Goal: Entertainment & Leisure: Consume media (video, audio)

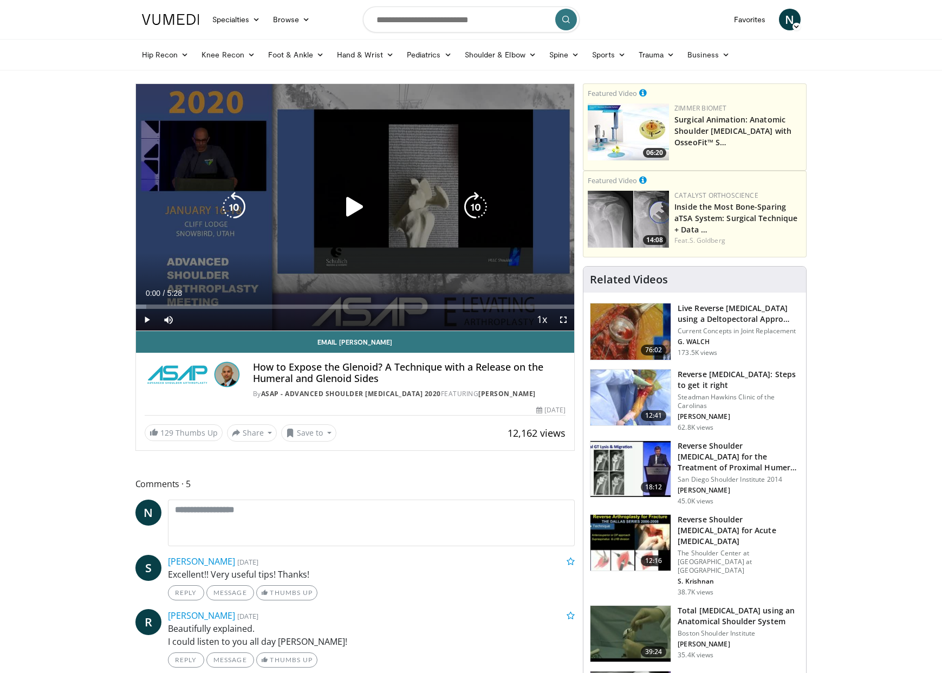
click at [355, 208] on icon "Video Player" at bounding box center [355, 207] width 30 height 30
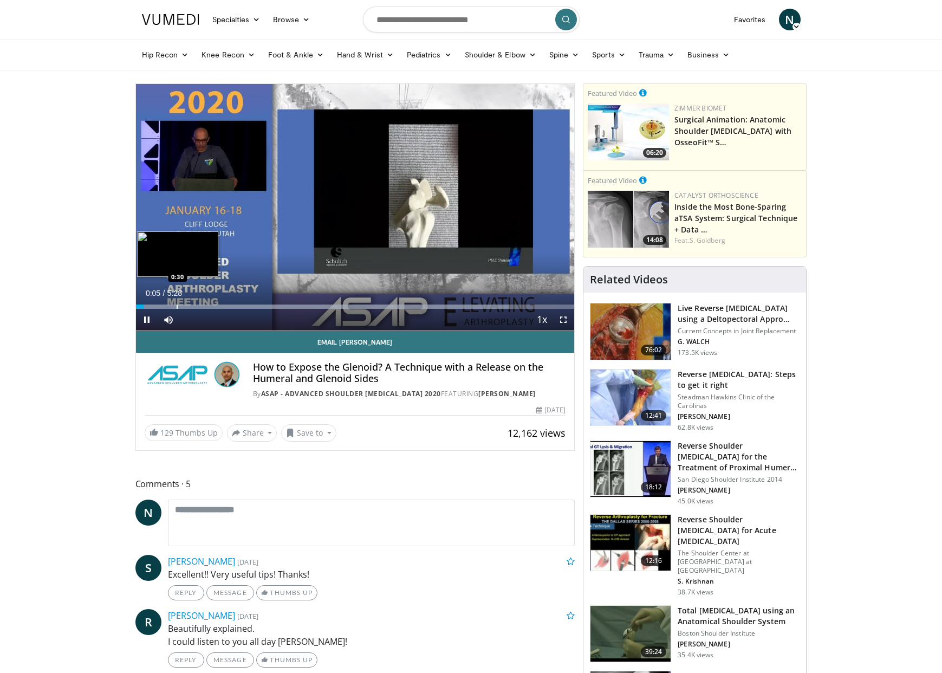
click at [177, 307] on div "Progress Bar" at bounding box center [177, 306] width 1 height 4
click at [564, 319] on span "Video Player" at bounding box center [563, 320] width 22 height 22
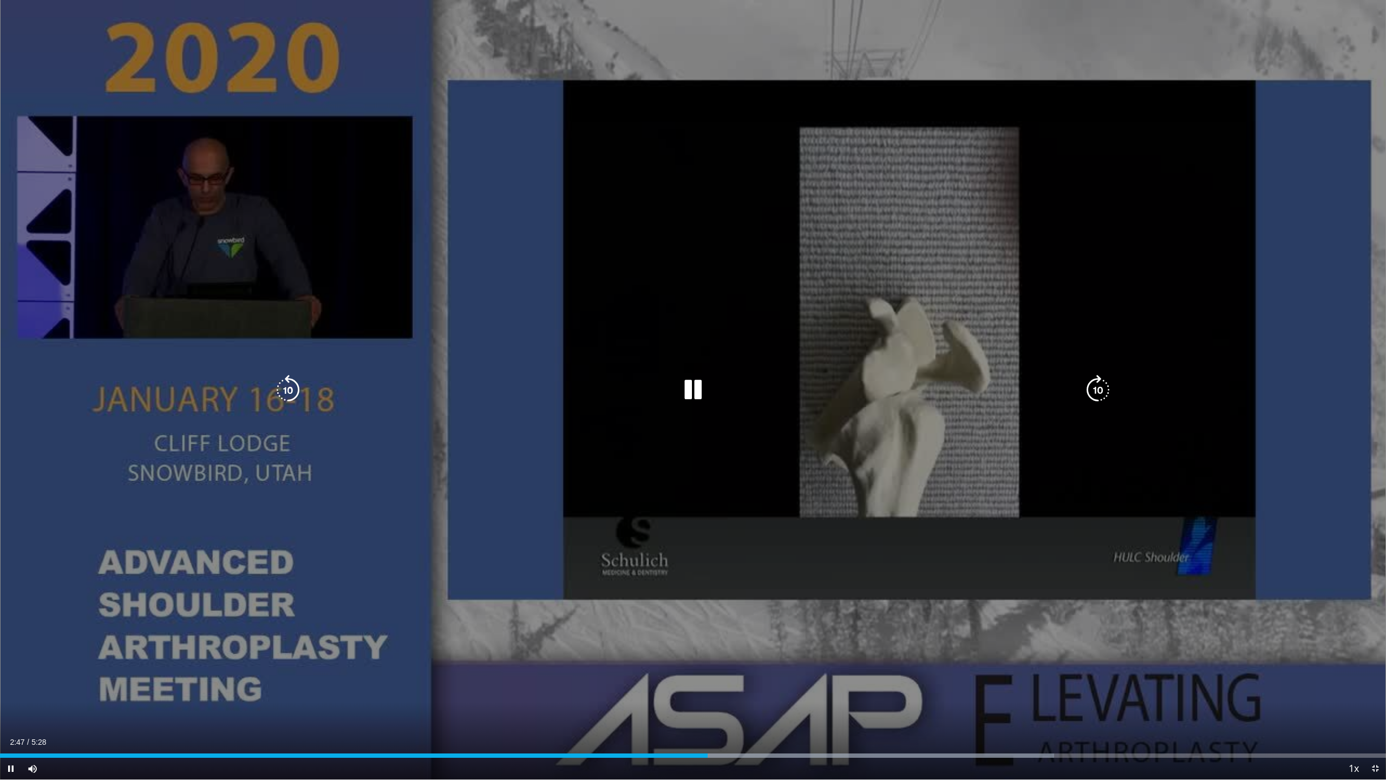
click at [689, 388] on icon "Video Player" at bounding box center [693, 390] width 30 height 30
click at [689, 389] on icon "Video Player" at bounding box center [693, 390] width 30 height 30
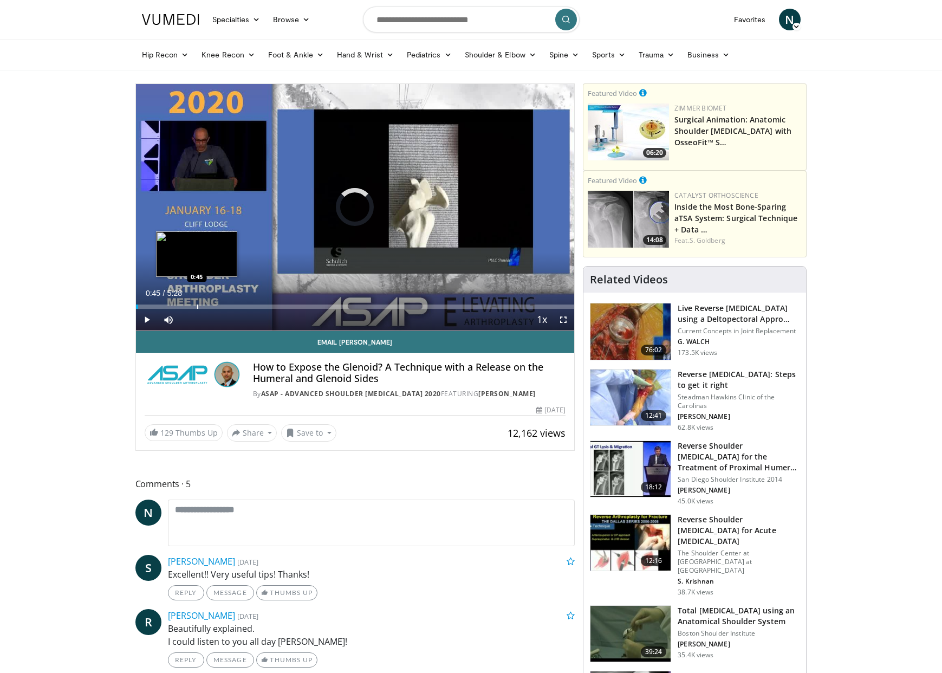
click at [197, 306] on div "Progress Bar" at bounding box center [197, 306] width 1 height 4
click at [563, 319] on span "Video Player" at bounding box center [563, 320] width 22 height 22
